Goal: Task Accomplishment & Management: Use online tool/utility

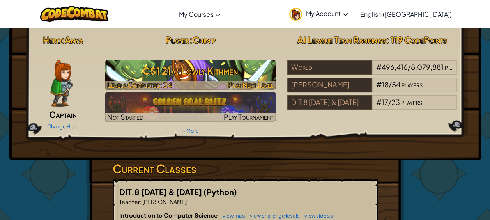
click at [204, 72] on h3 "CS1 21a: Lowly Kithmen" at bounding box center [190, 71] width 170 height 18
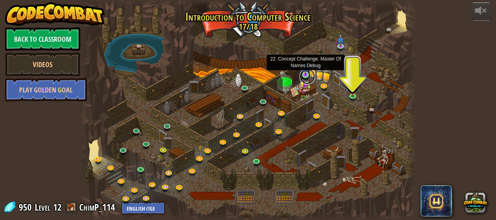
click at [308, 75] on link at bounding box center [307, 77] width 16 height 16
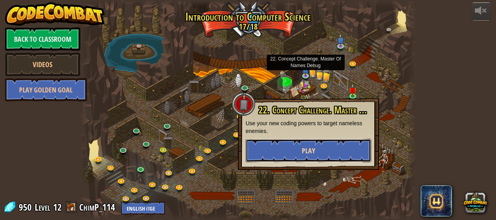
click at [329, 144] on button "Play" at bounding box center [309, 150] width 126 height 23
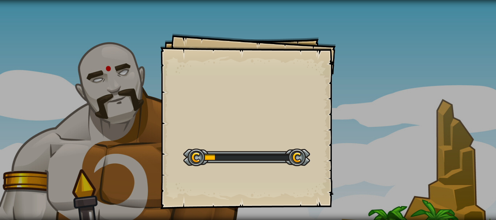
click at [293, 147] on div "Start Level" at bounding box center [246, 156] width 127 height 31
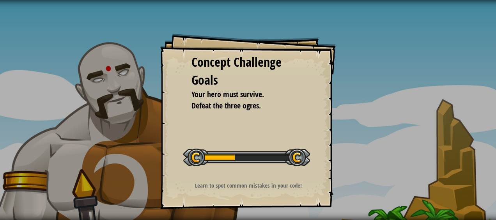
click at [231, 70] on div "Concept Challenge Goals" at bounding box center [247, 70] width 113 height 35
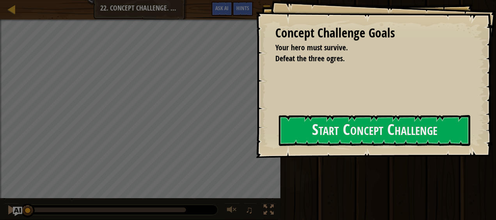
click at [275, 42] on div "Concept Challenge Goals" at bounding box center [371, 33] width 193 height 18
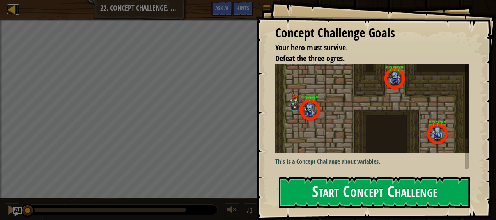
drag, startPoint x: 16, startPoint y: 19, endPoint x: 8, endPoint y: 12, distance: 11.6
click at [8, 12] on div at bounding box center [12, 9] width 10 height 10
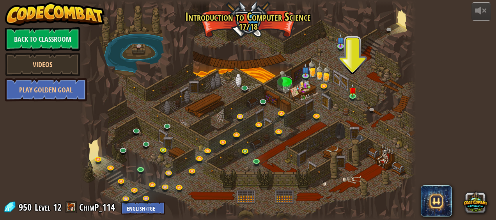
drag, startPoint x: 325, startPoint y: 94, endPoint x: 338, endPoint y: 147, distance: 55.0
click at [338, 147] on div at bounding box center [248, 110] width 336 height 220
click at [353, 62] on link at bounding box center [354, 65] width 16 height 16
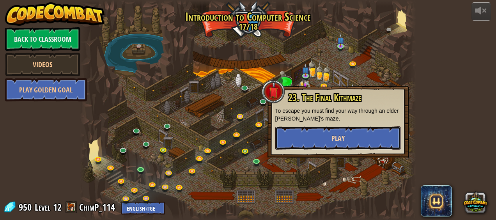
click at [366, 133] on button "Play" at bounding box center [338, 137] width 126 height 23
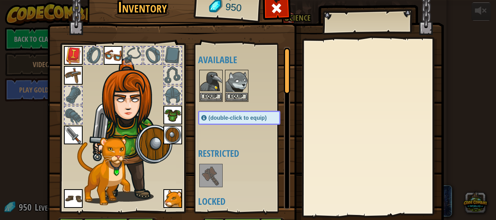
drag, startPoint x: 366, startPoint y: 133, endPoint x: 303, endPoint y: 155, distance: 66.1
click at [304, 155] on div at bounding box center [373, 127] width 138 height 175
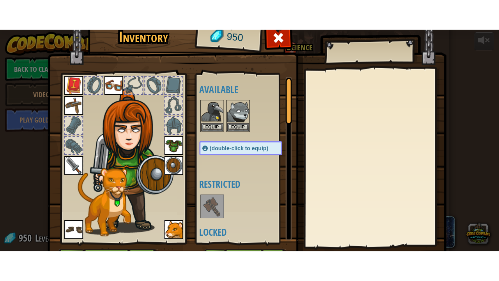
scroll to position [49, 0]
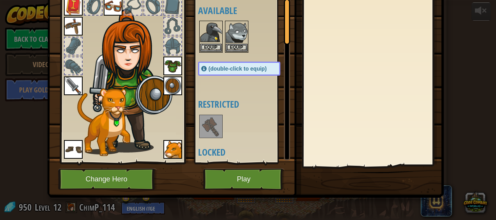
drag, startPoint x: 252, startPoint y: 164, endPoint x: 252, endPoint y: 178, distance: 14.0
click at [252, 178] on div "Inventory 950 Available Equip Equip Equip Equip Equip Equip Equip Equip Equip (…" at bounding box center [248, 69] width 396 height 257
click at [252, 178] on button "Play" at bounding box center [243, 178] width 81 height 21
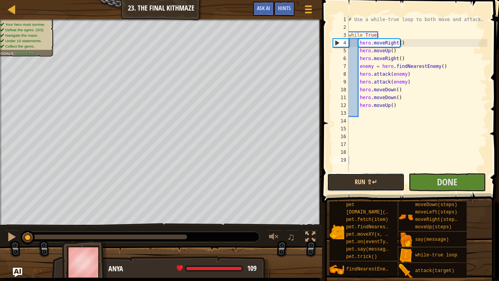
click at [354, 177] on button "Run ⇧↵" at bounding box center [365, 182] width 77 height 18
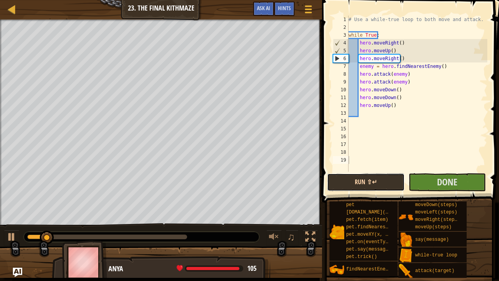
click at [357, 173] on button "Run ⇧↵" at bounding box center [365, 182] width 77 height 18
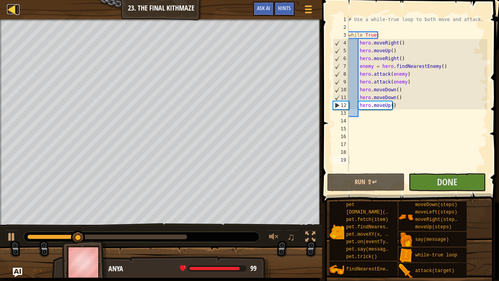
click at [9, 9] on div at bounding box center [12, 9] width 10 height 10
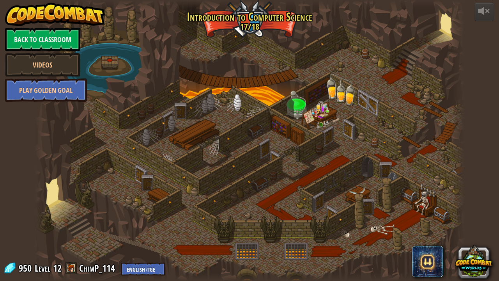
click at [306, 133] on div at bounding box center [250, 140] width 430 height 281
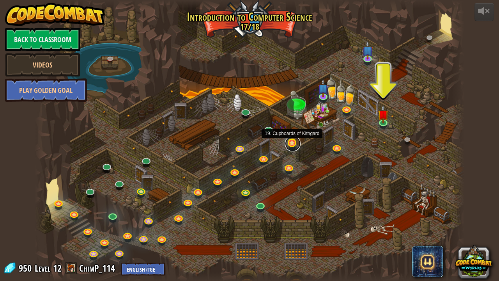
click at [295, 147] on link at bounding box center [293, 144] width 16 height 16
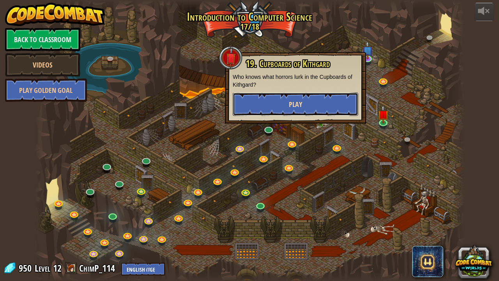
click at [299, 101] on span "Play" at bounding box center [295, 104] width 13 height 10
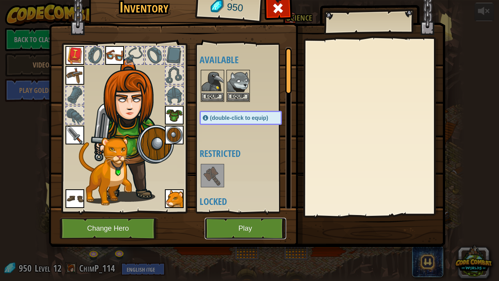
click at [247, 219] on button "Play" at bounding box center [245, 227] width 81 height 21
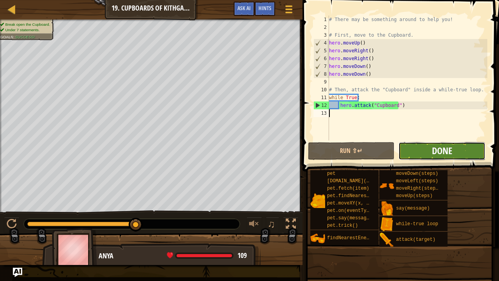
click at [433, 150] on span "Done" at bounding box center [442, 150] width 20 height 12
